Goal: Browse casually

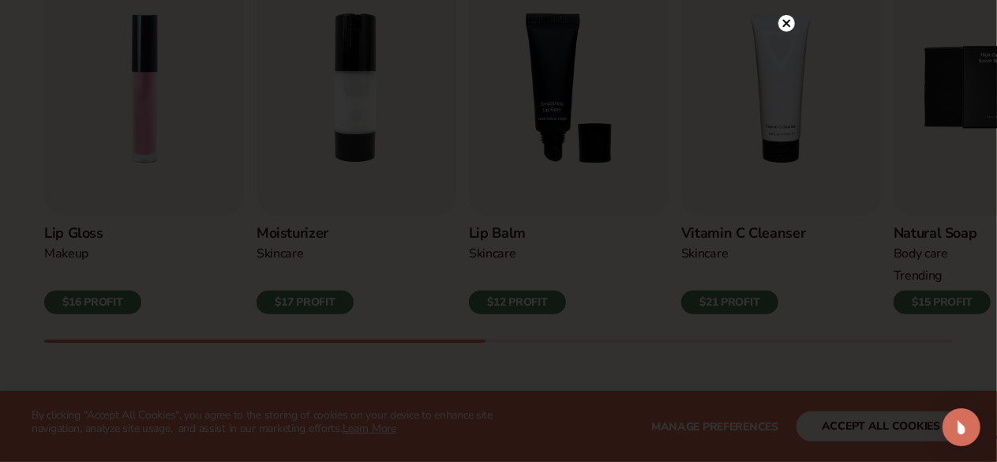
scroll to position [625, 0]
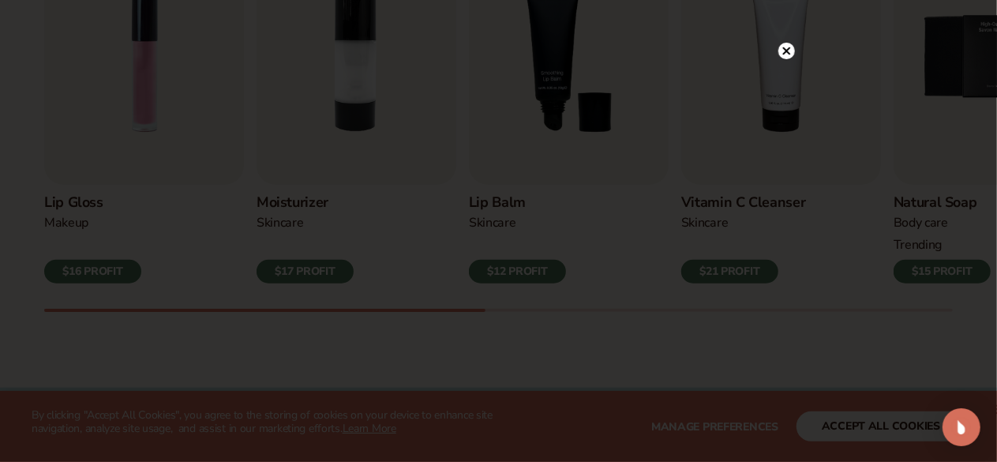
click at [781, 53] on circle at bounding box center [787, 51] width 17 height 17
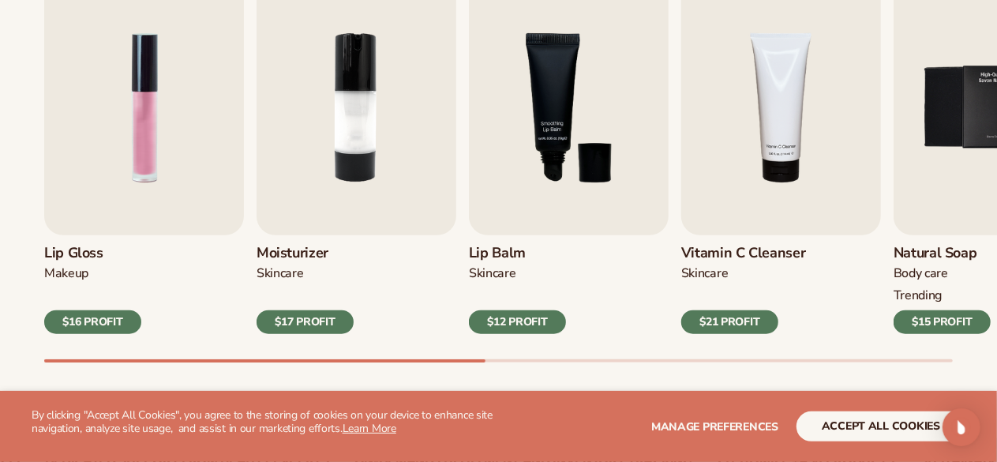
scroll to position [588, 0]
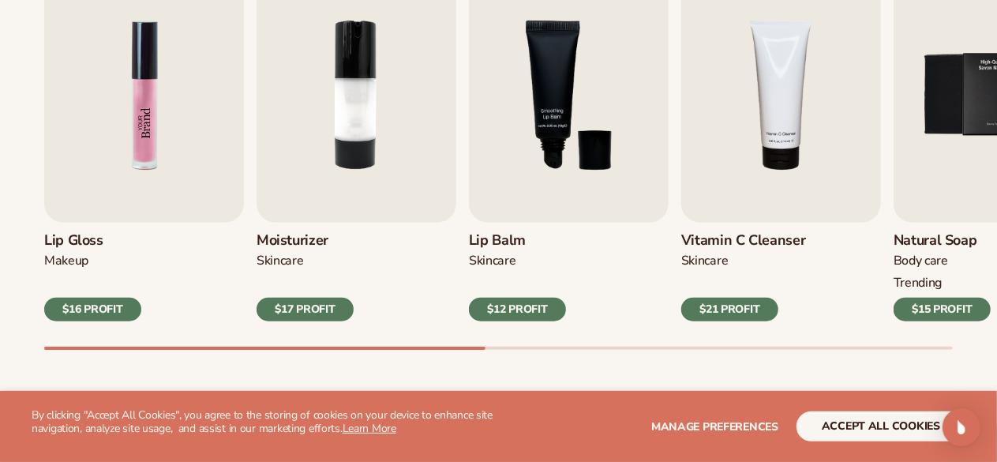
click at [148, 67] on img "1 / 9" at bounding box center [144, 95] width 200 height 255
click at [109, 304] on div "$16 PROFIT" at bounding box center [92, 310] width 97 height 24
click at [123, 150] on img "1 / 9" at bounding box center [144, 95] width 200 height 255
click at [149, 122] on img "1 / 9" at bounding box center [144, 95] width 200 height 255
click at [865, 442] on div "WE USE COOKIES By clicking "Accept All Cookies", you agree to the storing of co…" at bounding box center [499, 426] width 934 height 35
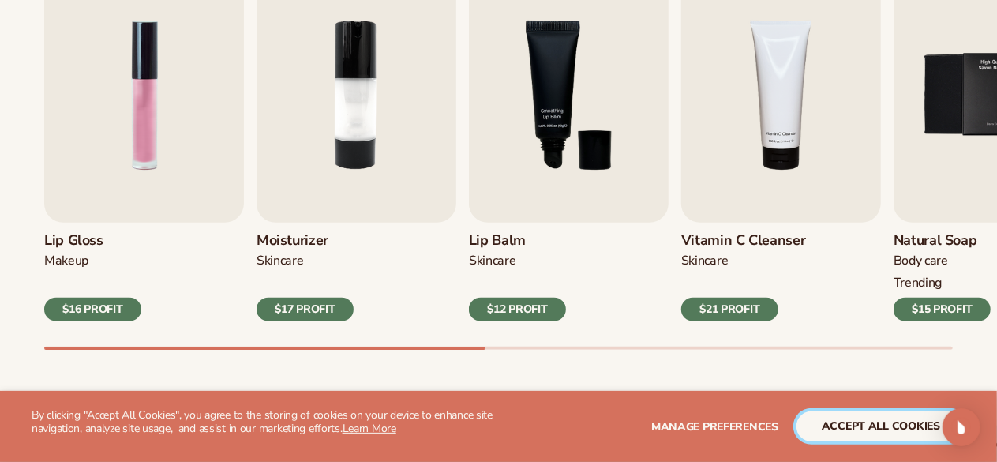
click at [854, 424] on button "accept all cookies" at bounding box center [881, 426] width 169 height 30
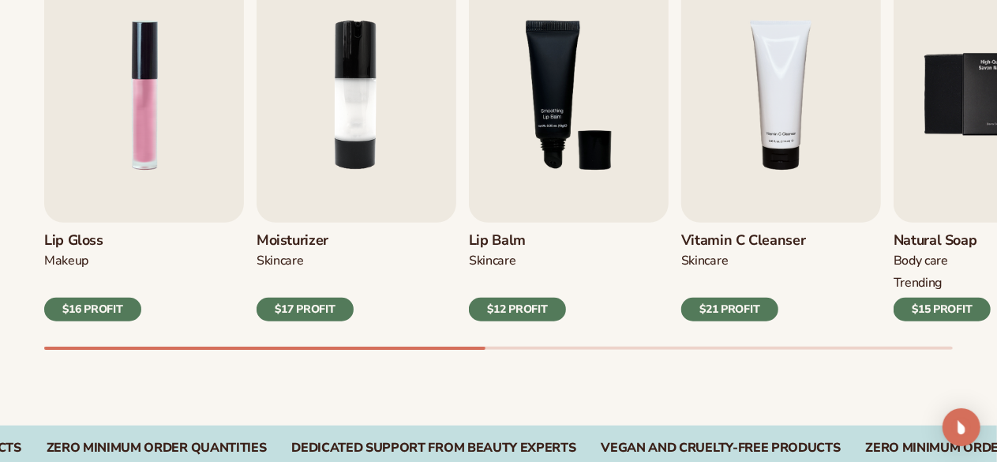
click at [107, 305] on div "$16 PROFIT" at bounding box center [92, 310] width 97 height 24
click at [145, 80] on img "1 / 9" at bounding box center [144, 95] width 200 height 255
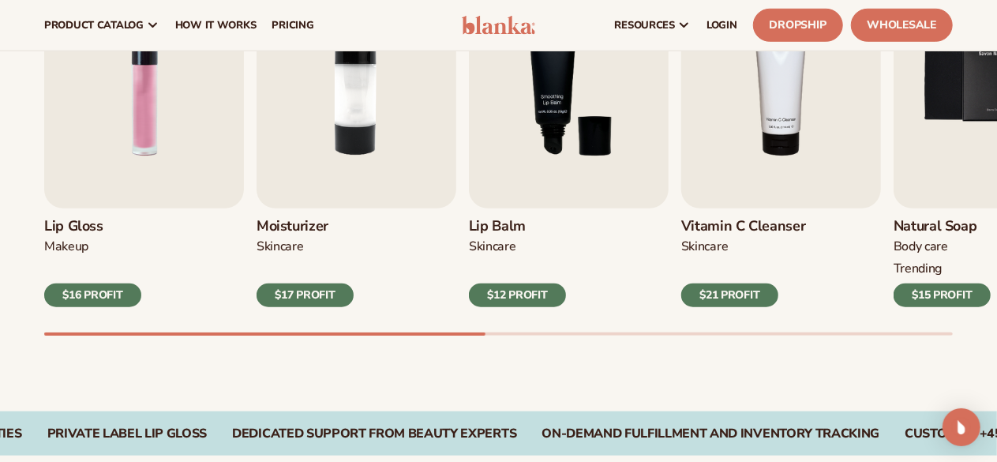
scroll to position [359, 0]
